Goal: Task Accomplishment & Management: Manage account settings

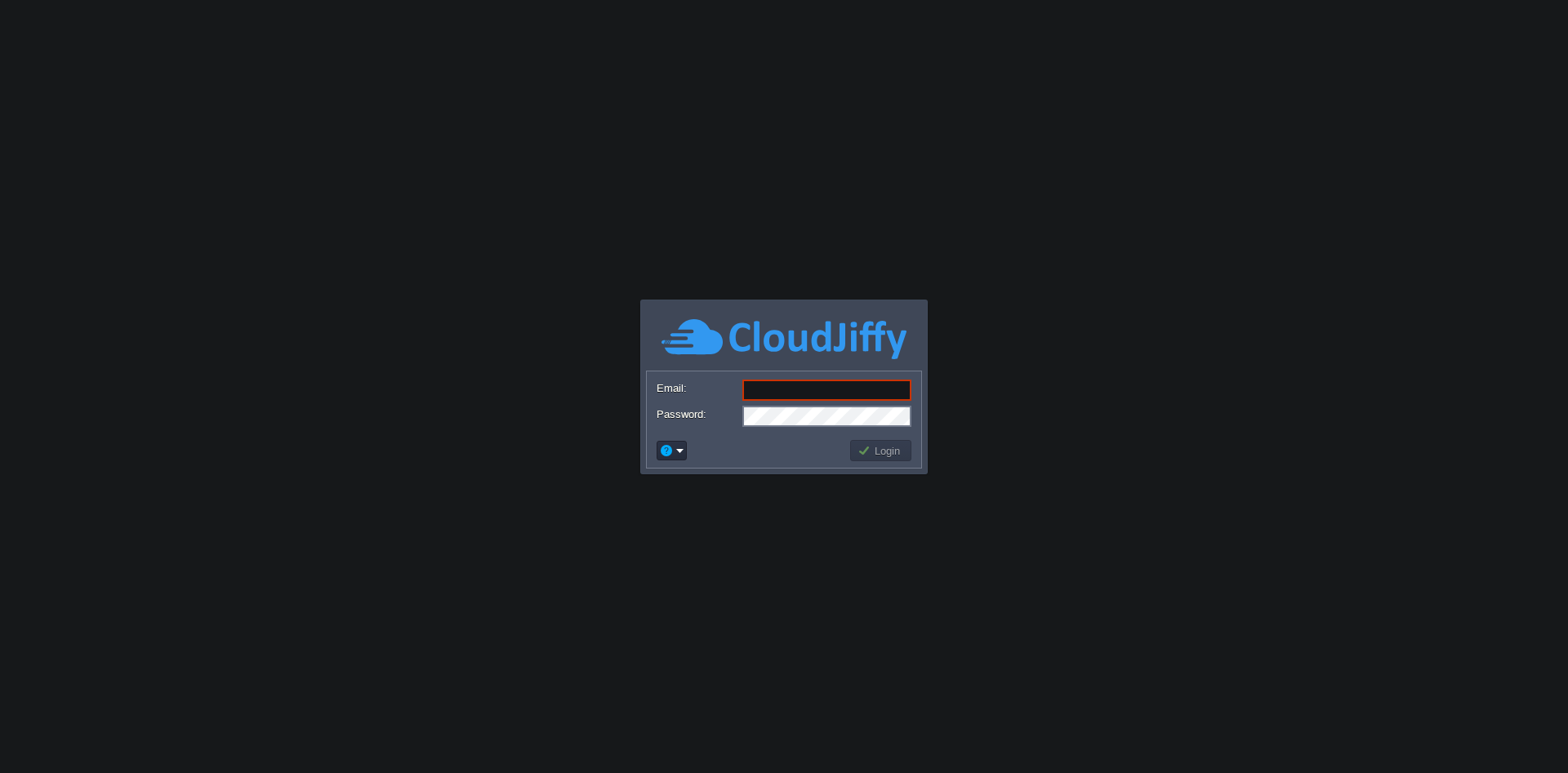
click at [1079, 537] on body "Application Platform v.8.10.2 Email: Password: Login" at bounding box center [784, 386] width 1568 height 773
drag, startPoint x: 728, startPoint y: 367, endPoint x: 799, endPoint y: 394, distance: 76.0
click at [762, 385] on div "Email: Password: Login" at bounding box center [784, 387] width 286 height 173
click at [799, 394] on input "Email:" at bounding box center [827, 390] width 169 height 21
type input "[PERSON_NAME][EMAIL_ADDRESS][DOMAIN_NAME]"
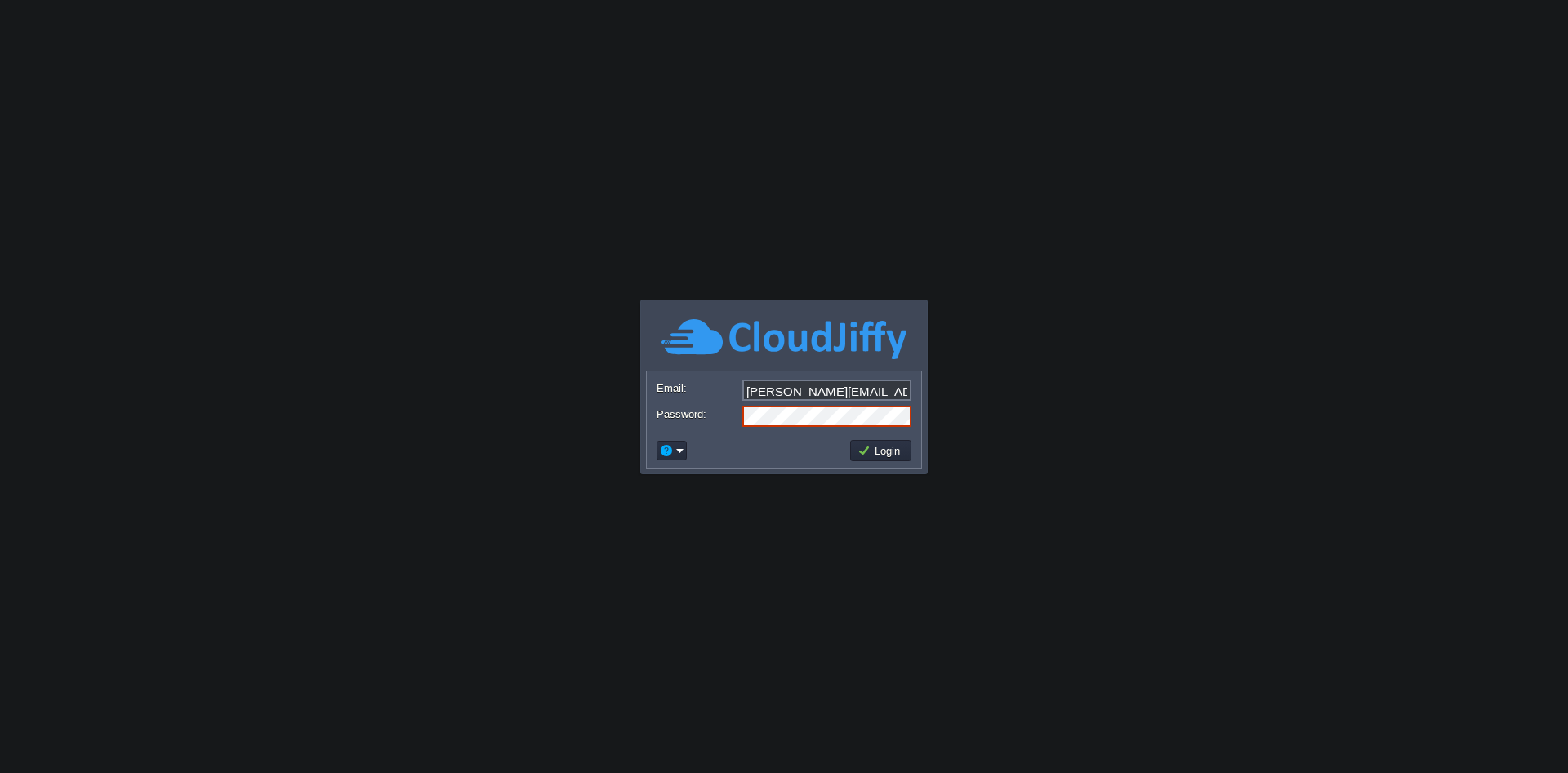
click at [876, 450] on button "Login" at bounding box center [881, 450] width 47 height 15
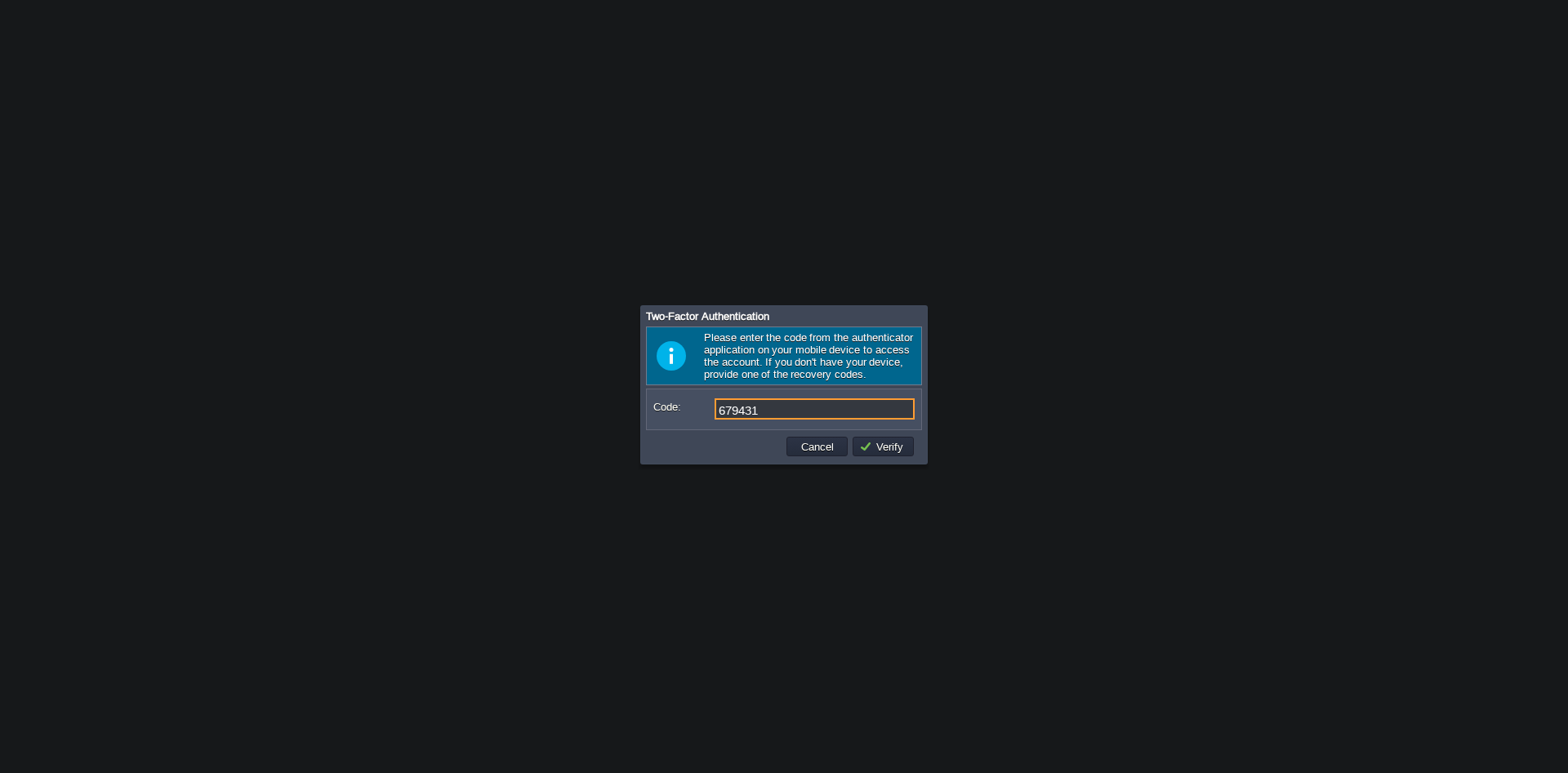
type input "679431"
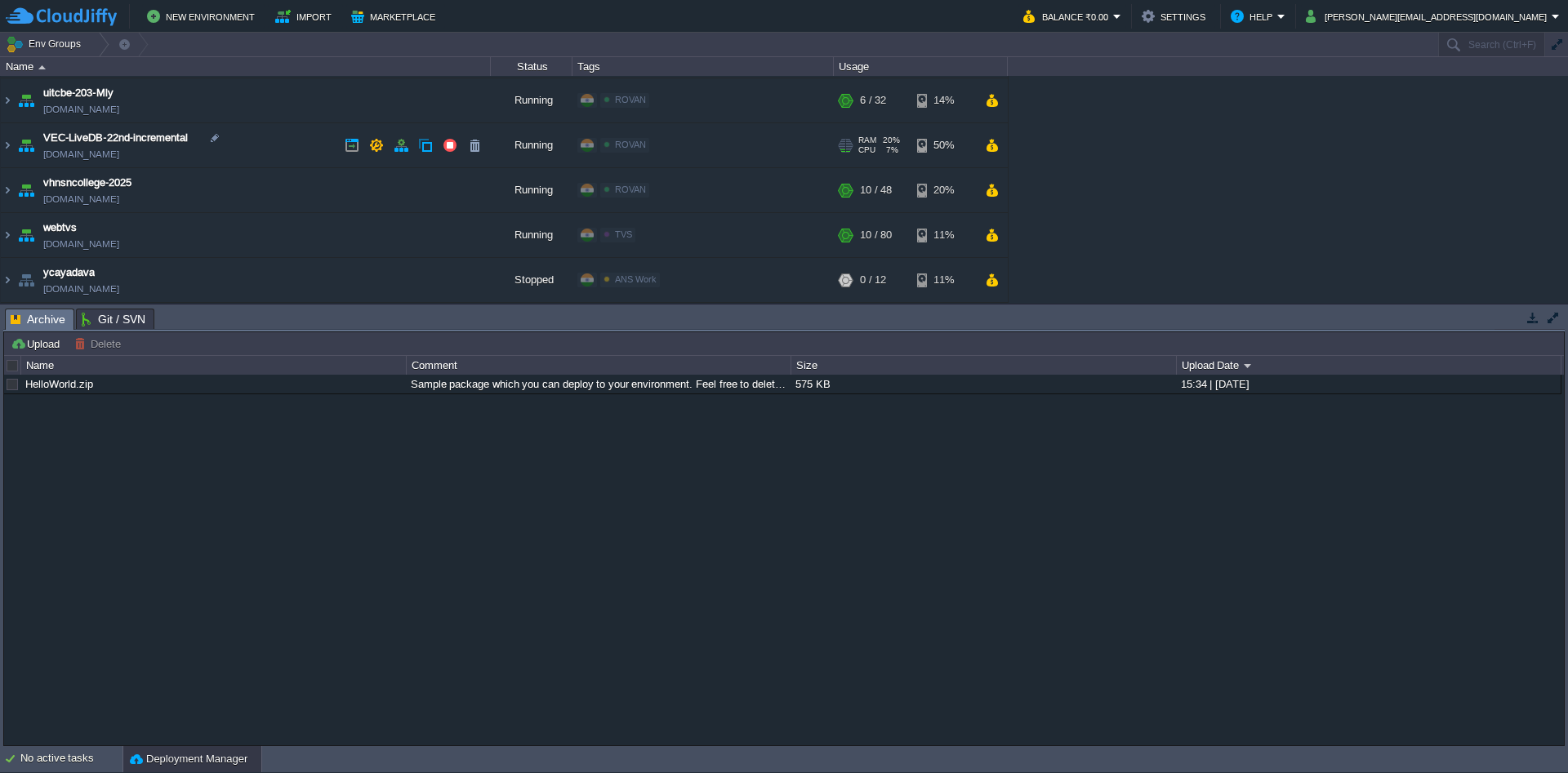
scroll to position [1671, 0]
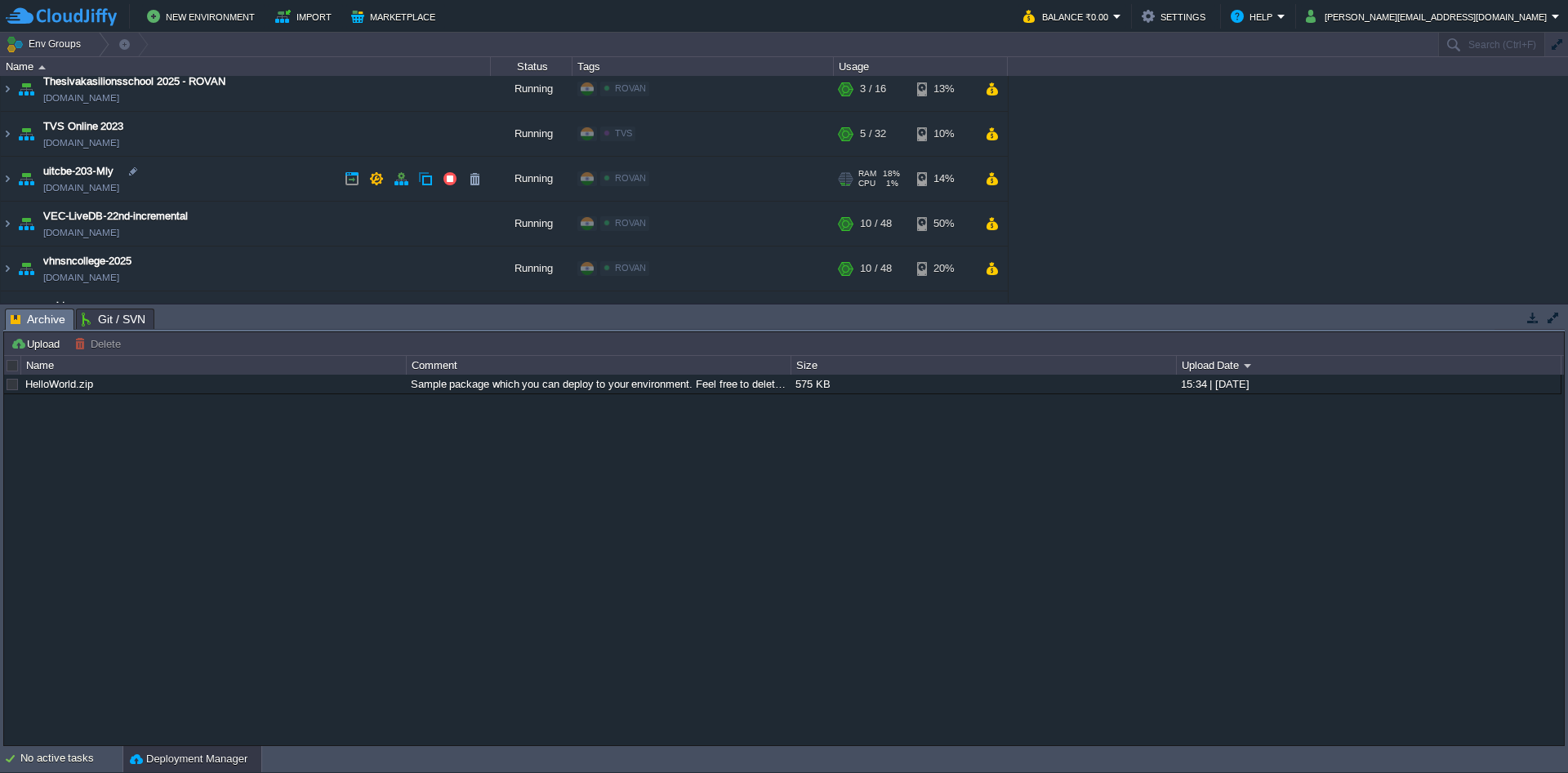
click at [178, 171] on td "uitcbe-203-Mly [DOMAIN_NAME]" at bounding box center [245, 179] width 490 height 45
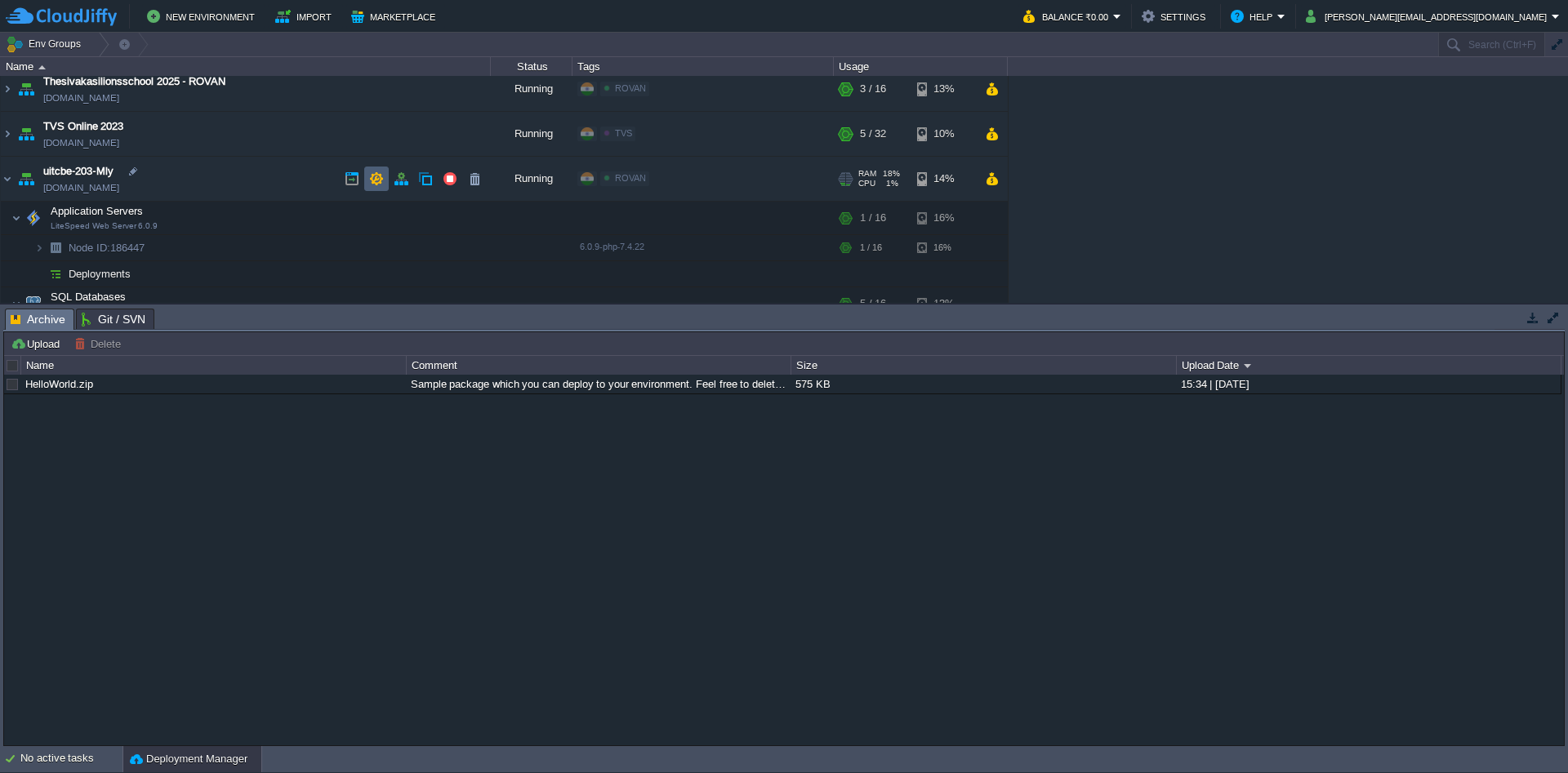
click at [377, 179] on button "button" at bounding box center [376, 179] width 15 height 15
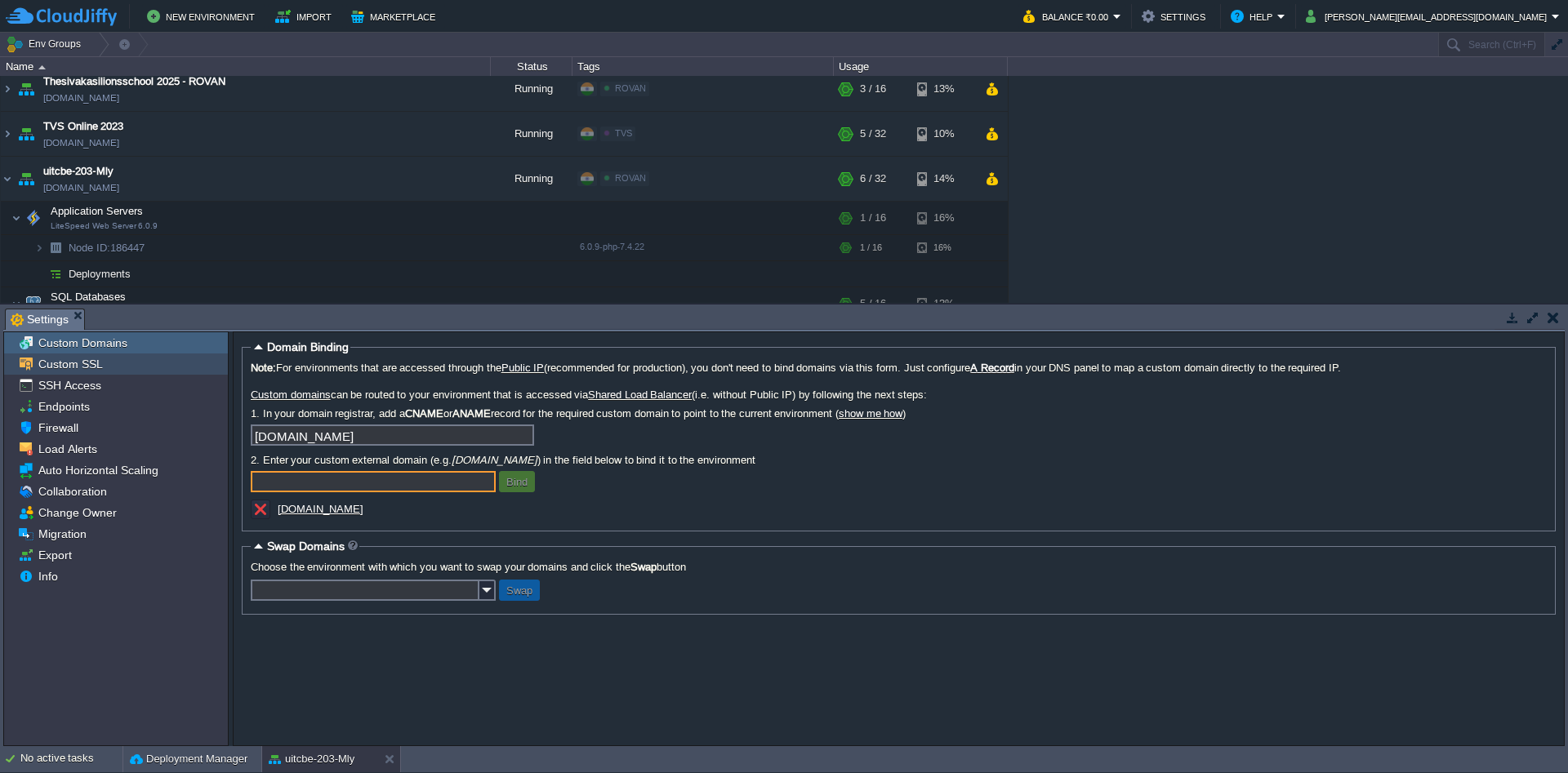
click at [72, 358] on span "Custom SSL" at bounding box center [70, 364] width 70 height 15
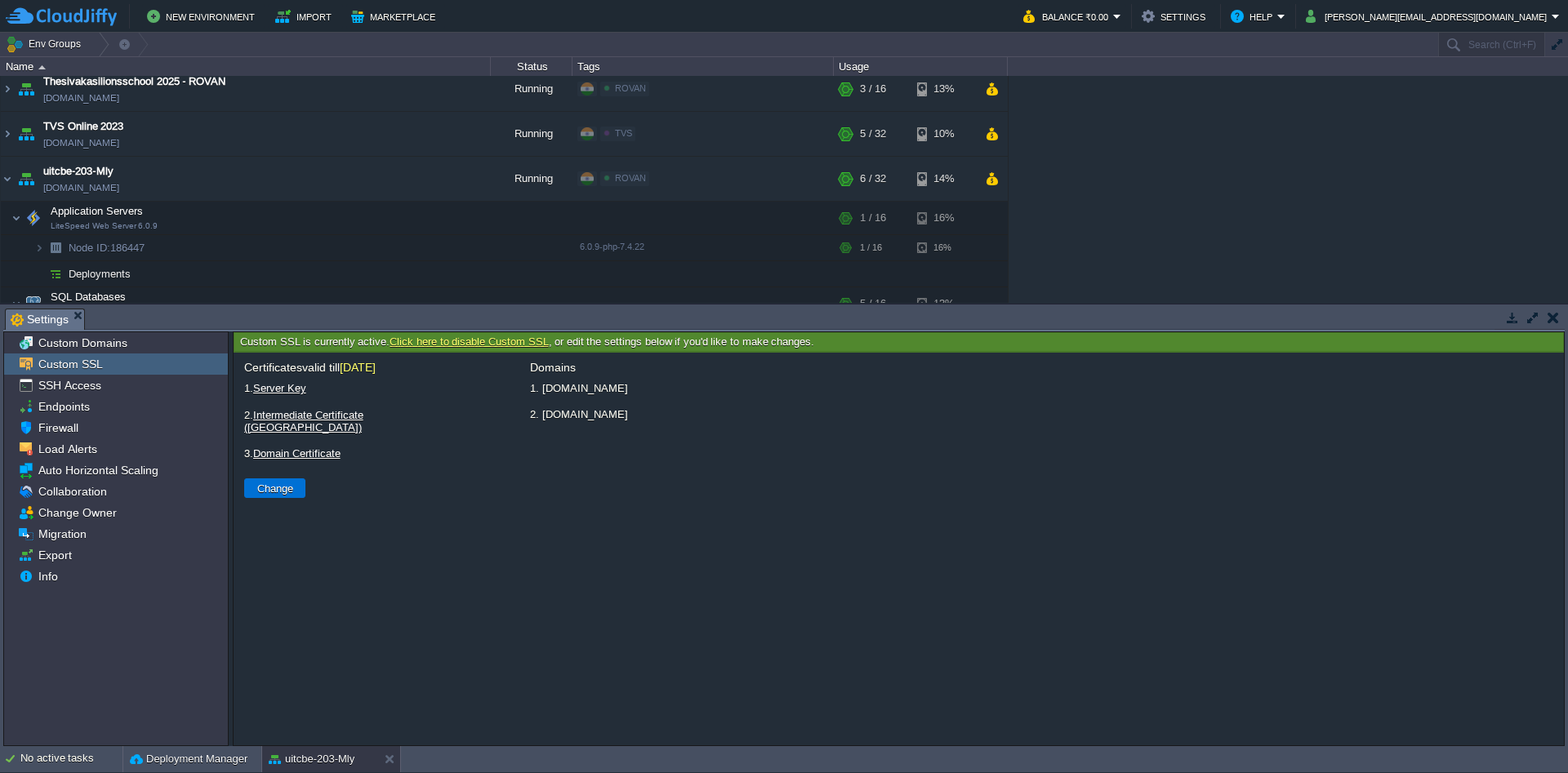
click at [280, 481] on button "Change" at bounding box center [275, 488] width 46 height 15
type input "Select File"
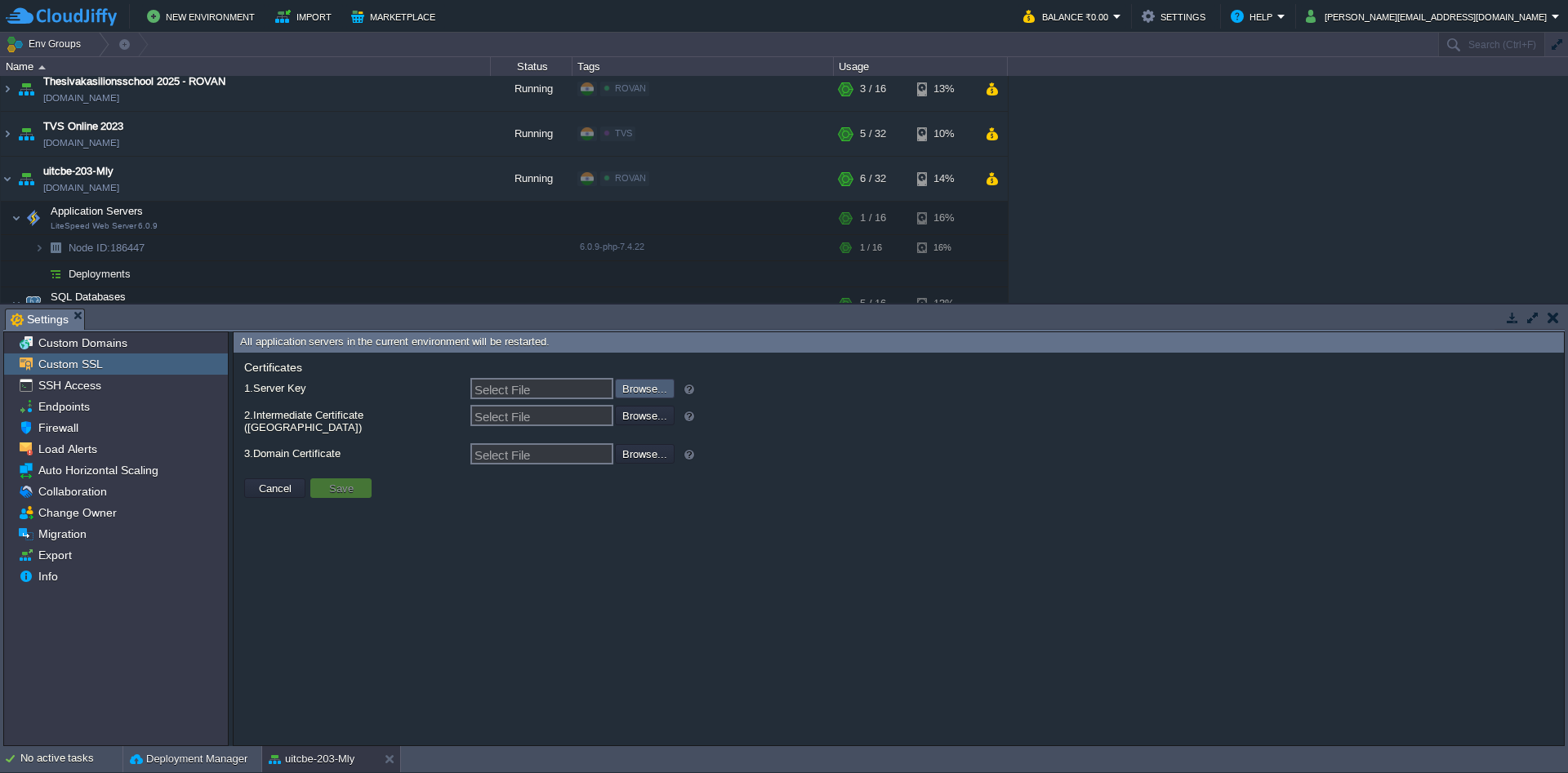
click at [655, 388] on input "file" at bounding box center [571, 388] width 207 height 18
type input "C:\fakepath\uitcbe_org_KEY_2025.txt"
type input "uitcbe_org_KEY_2025.txt"
click at [631, 417] on input "file" at bounding box center [571, 414] width 207 height 18
type input "C:\fakepath\fullCA-Bundle.txt"
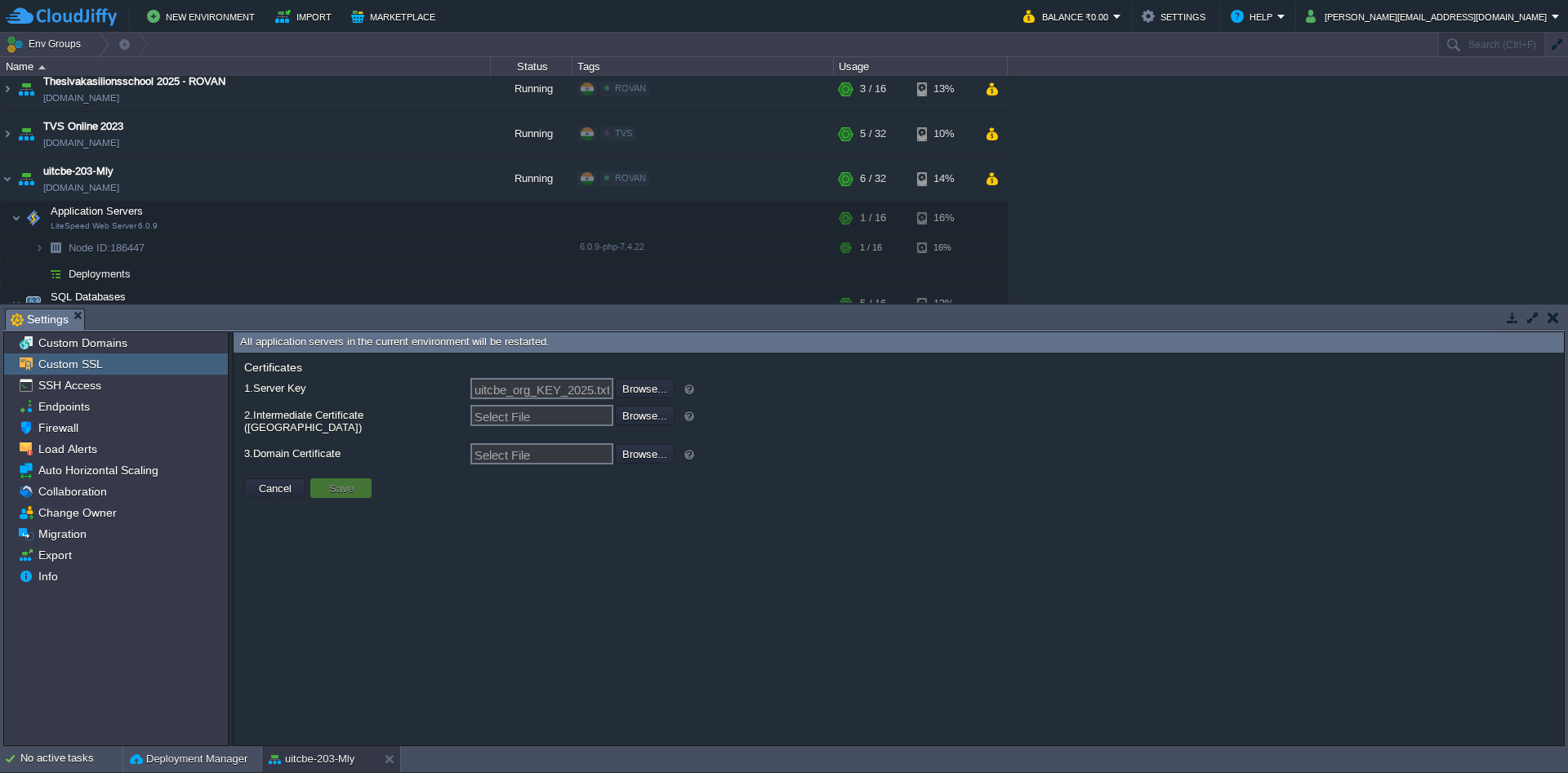
type input "fullCA-Bundle.txt"
click at [638, 448] on input "file" at bounding box center [571, 453] width 207 height 18
type input "C:\fakepath\uitcbe_org_CRT_2025.txt"
type input "uitcbe_org_CRT_2025.txt"
click at [346, 481] on button "Save" at bounding box center [341, 488] width 34 height 15
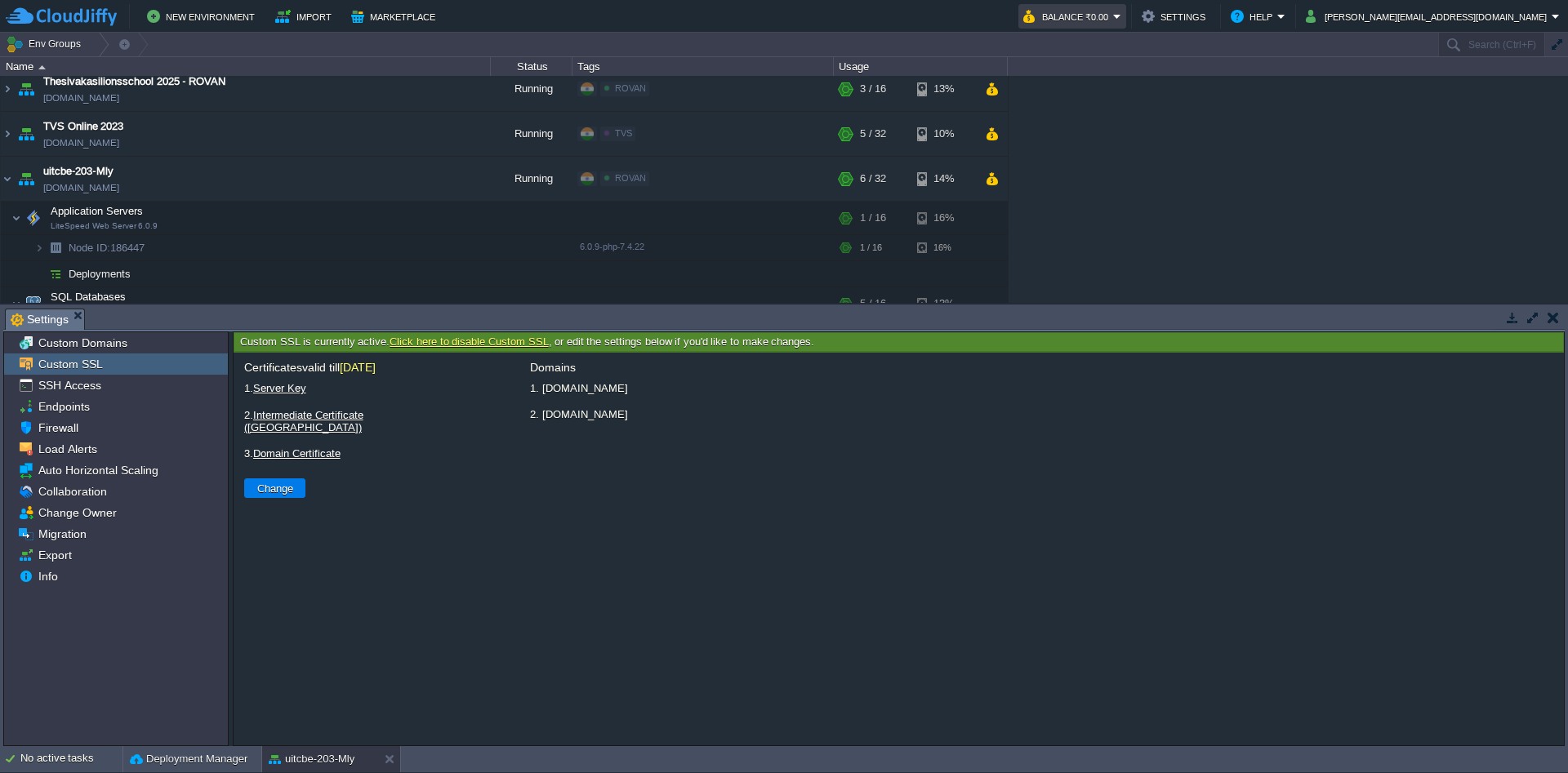
click at [1112, 16] on button "Balance ₹0.00" at bounding box center [1068, 16] width 90 height 19
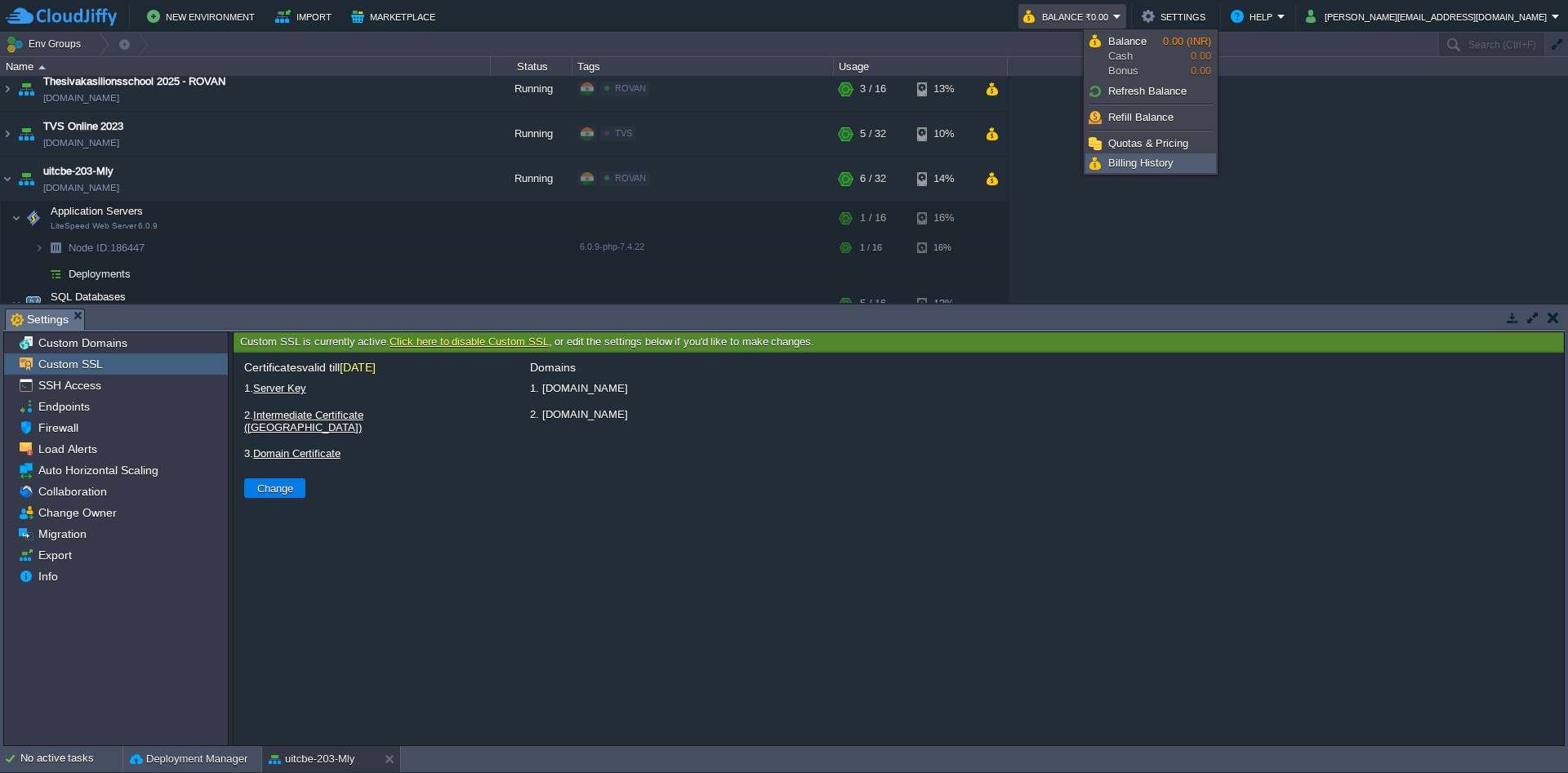
click at [1141, 161] on span "Billing History" at bounding box center [1141, 163] width 65 height 12
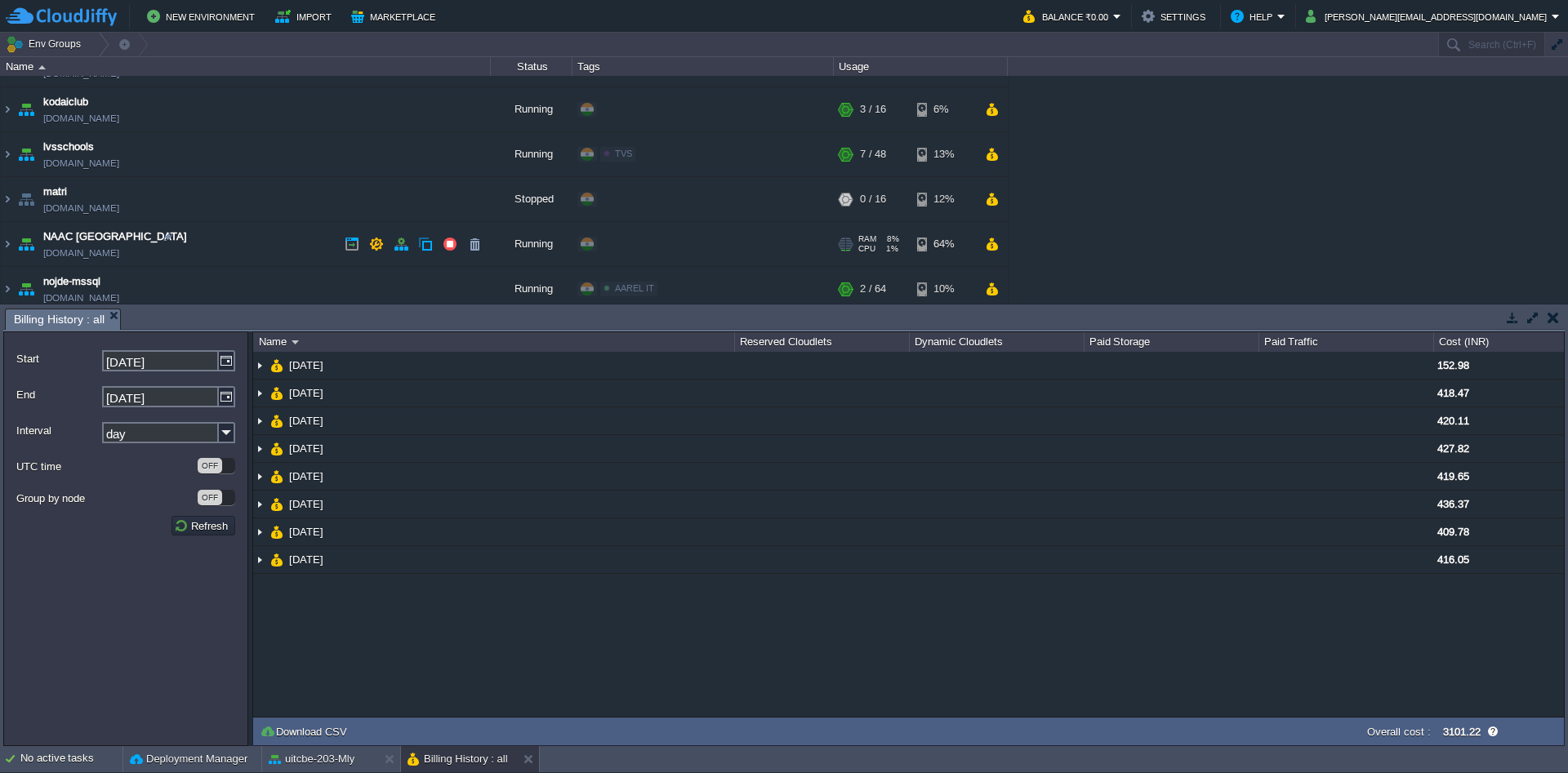
scroll to position [1044, 0]
